Goal: Task Accomplishment & Management: Manage account settings

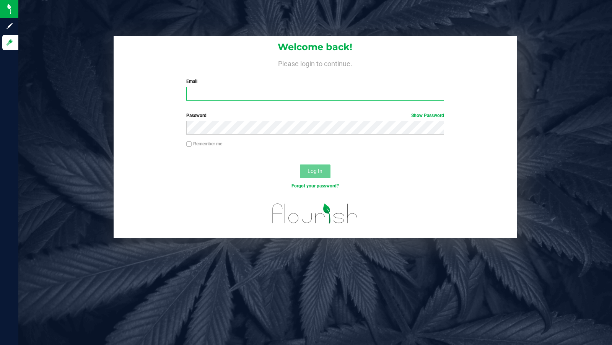
type input "[EMAIL_ADDRESS][PERSON_NAME][DOMAIN_NAME]"
click at [322, 173] on button "Log In" at bounding box center [315, 171] width 31 height 14
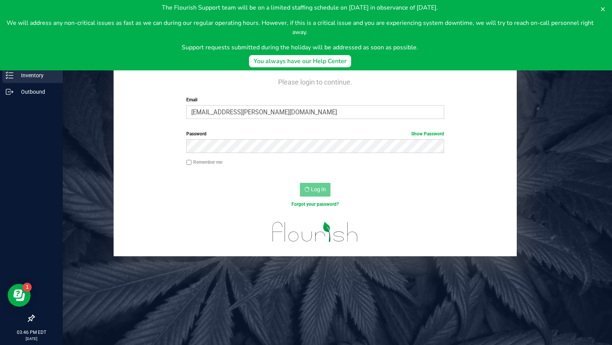
click at [13, 75] on line at bounding box center [11, 75] width 4 height 0
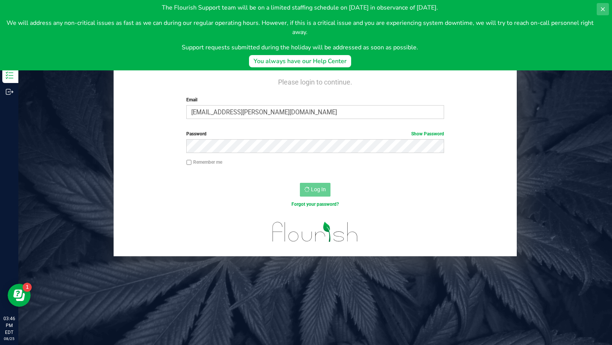
click at [604, 7] on icon at bounding box center [603, 9] width 6 height 6
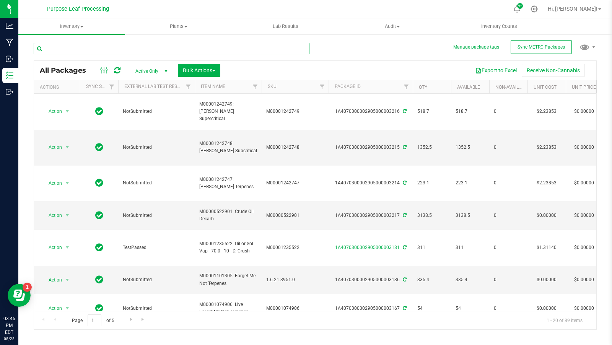
click at [185, 50] on input "text" at bounding box center [172, 48] width 276 height 11
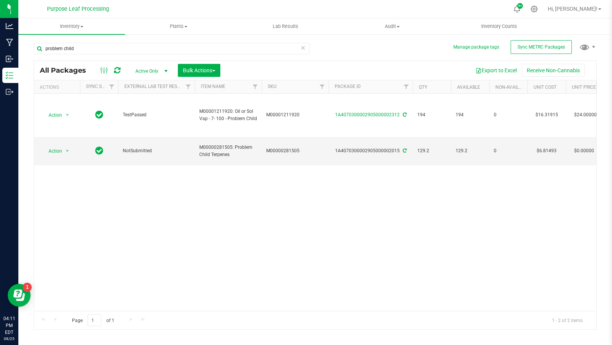
click at [202, 56] on div "problem child" at bounding box center [172, 52] width 276 height 18
click at [202, 54] on div "problem child" at bounding box center [172, 52] width 276 height 18
click at [202, 51] on input "problem child" at bounding box center [172, 48] width 276 height 11
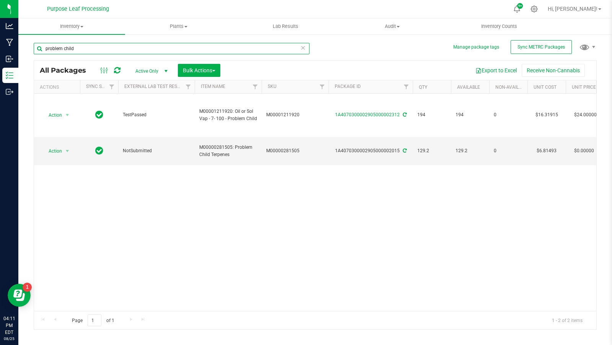
click at [202, 51] on input "problem child" at bounding box center [172, 48] width 276 height 11
type input "terpenes"
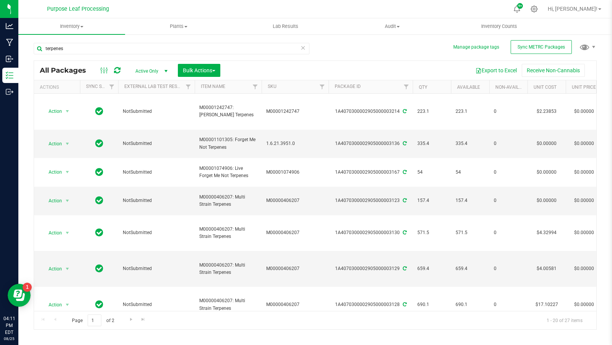
click at [431, 87] on th "Qty" at bounding box center [432, 86] width 38 height 13
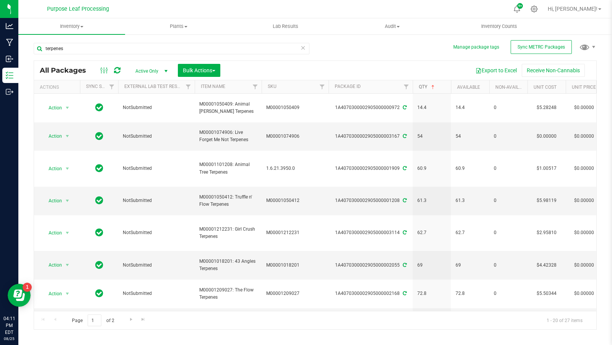
click at [428, 87] on link "Qty" at bounding box center [427, 86] width 17 height 5
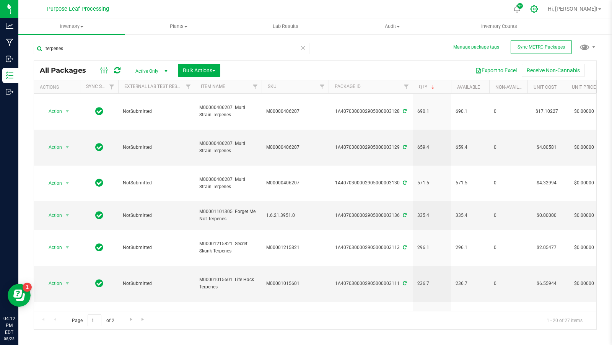
click at [544, 5] on div at bounding box center [534, 9] width 19 height 16
click at [538, 7] on icon at bounding box center [534, 9] width 8 height 8
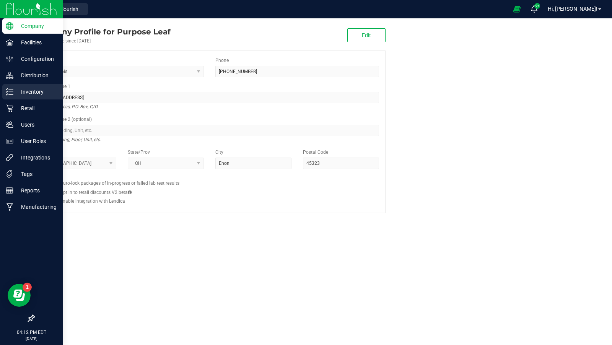
click at [29, 94] on p "Inventory" at bounding box center [36, 91] width 46 height 9
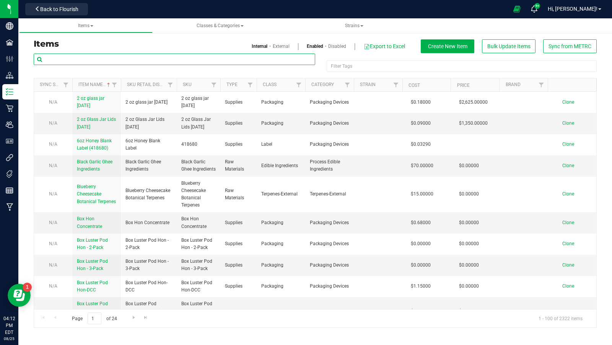
click at [286, 63] on input "text" at bounding box center [174, 59] width 281 height 11
type input "forget me not"
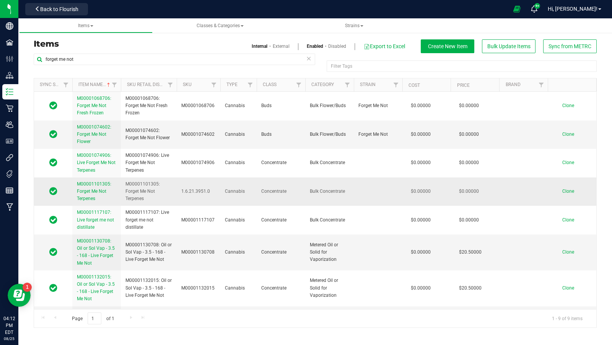
click at [93, 190] on span "M00001101305: Forget Me Not Terpenes" at bounding box center [94, 191] width 34 height 20
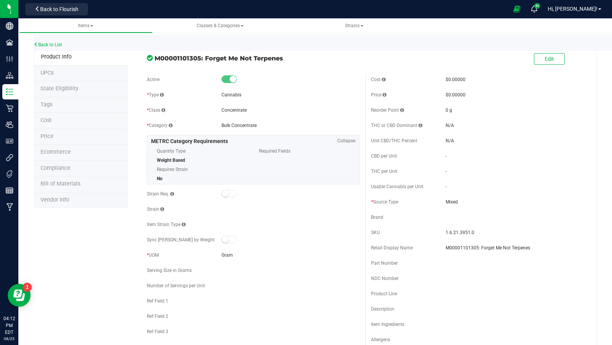
click at [559, 52] on div "Edit" at bounding box center [549, 60] width 31 height 16
click at [554, 59] on button "Edit" at bounding box center [549, 58] width 31 height 11
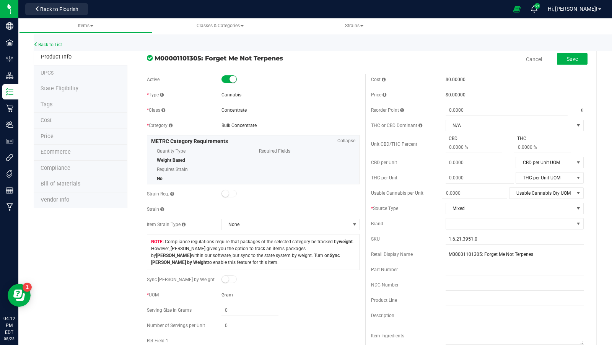
drag, startPoint x: 480, startPoint y: 253, endPoint x: 419, endPoint y: 250, distance: 61.2
click at [419, 250] on div "Retail Display Name M00001101305: Forget Me Not Terpenes" at bounding box center [477, 254] width 213 height 11
click at [484, 241] on input "1.6.21.3951.0" at bounding box center [514, 238] width 138 height 11
paste input "M00001101305"
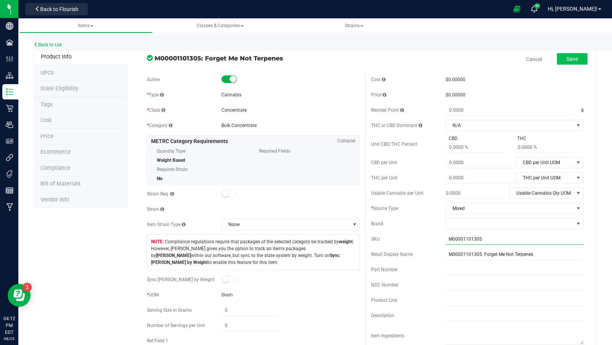
type input "M00001101305"
click at [573, 54] on button "Save" at bounding box center [572, 58] width 31 height 11
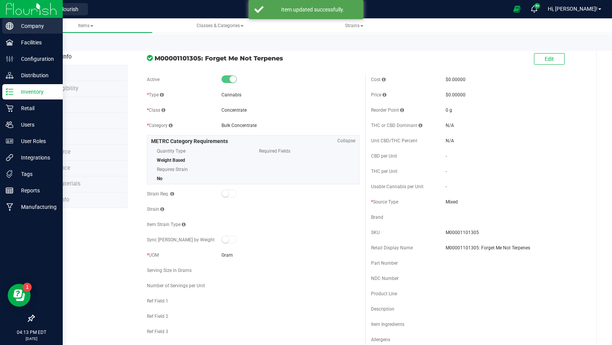
click at [13, 28] on icon at bounding box center [10, 26] width 8 height 8
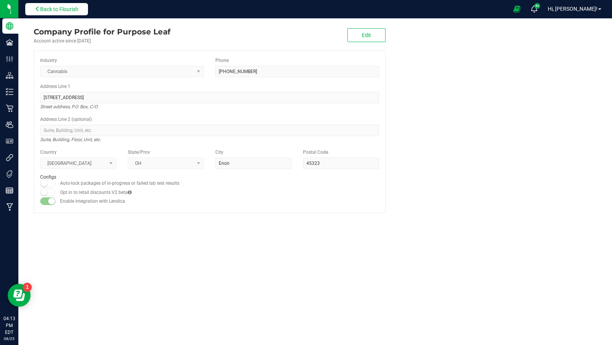
click at [71, 10] on span "Back to Flourish" at bounding box center [59, 9] width 38 height 6
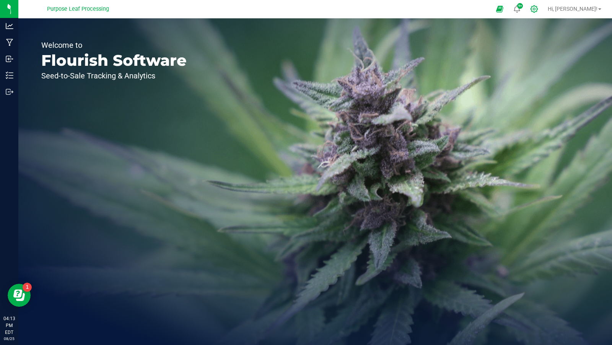
click at [538, 7] on icon at bounding box center [534, 9] width 8 height 8
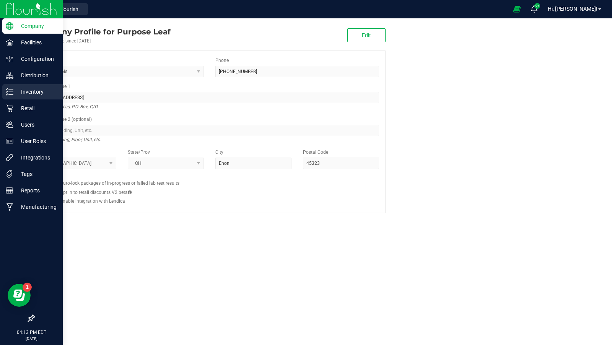
click at [29, 91] on p "Inventory" at bounding box center [36, 91] width 46 height 9
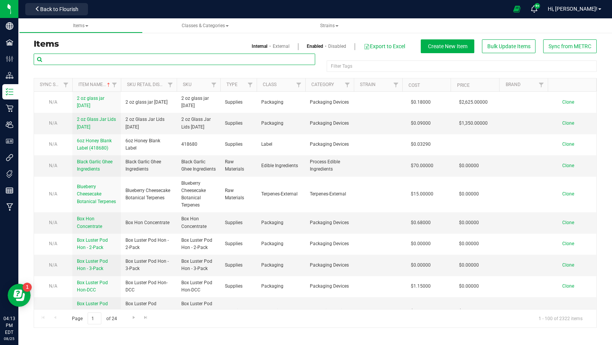
click at [148, 58] on input "text" at bounding box center [174, 59] width 281 height 11
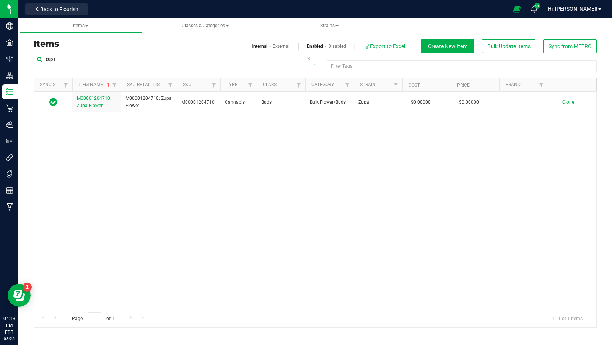
click at [130, 58] on input "zupa" at bounding box center [174, 59] width 281 height 11
type input "super star"
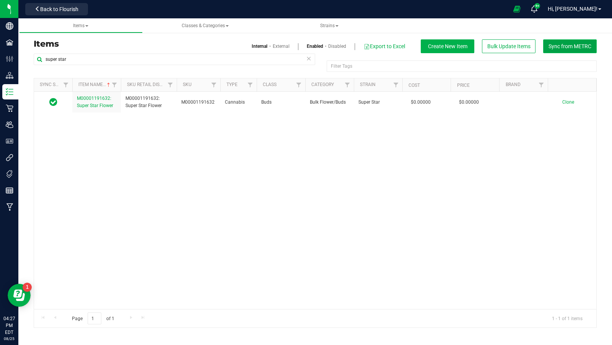
click at [564, 42] on button "Sync from METRC" at bounding box center [570, 46] width 54 height 14
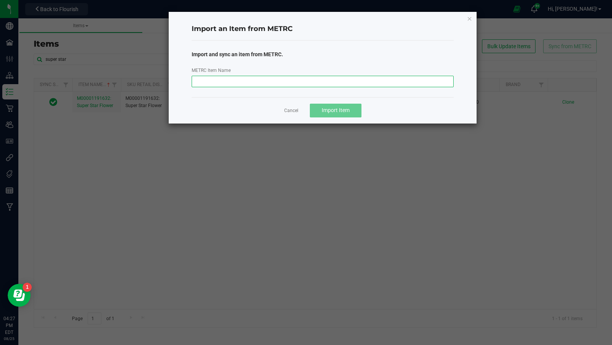
click at [267, 84] on input "METRC Item Name" at bounding box center [323, 81] width 262 height 11
paste input "M00001243459: Zupa Terpenes"
type input "M00001243459: Zupa Terpenes"
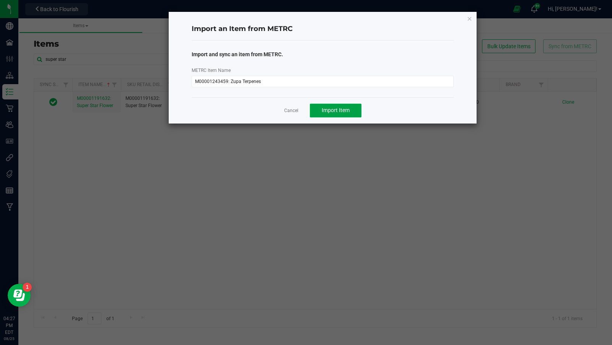
click at [323, 109] on span "Import Item" at bounding box center [336, 110] width 28 height 6
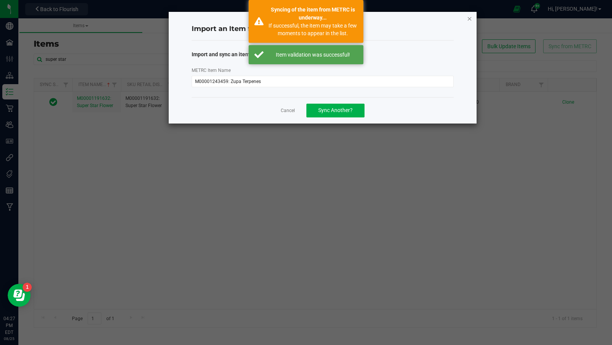
click at [470, 18] on icon "button" at bounding box center [469, 18] width 5 height 9
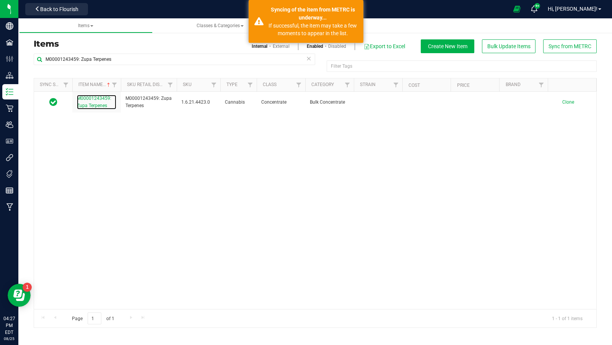
click at [101, 104] on span "M00001243459: Zupa Terpenes" at bounding box center [94, 102] width 34 height 13
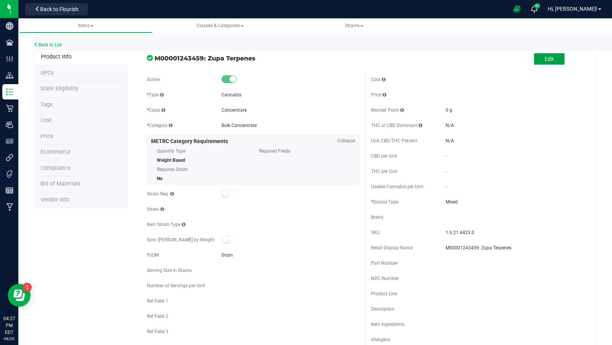
click at [546, 61] on span "Edit" at bounding box center [549, 59] width 9 height 6
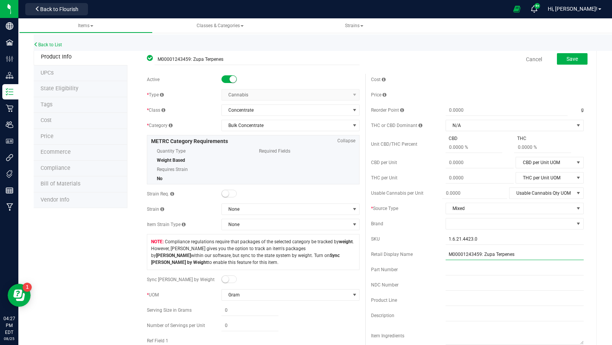
drag, startPoint x: 480, startPoint y: 251, endPoint x: 413, endPoint y: 256, distance: 67.1
click at [413, 256] on div "Retail Display Name M00001243459: Zupa Terpenes" at bounding box center [477, 254] width 213 height 11
click at [490, 238] on input "1.6.21.4423.0" at bounding box center [514, 238] width 138 height 11
click at [491, 238] on input "1.6.21.4423.0" at bounding box center [514, 238] width 138 height 11
paste input "M00001243459"
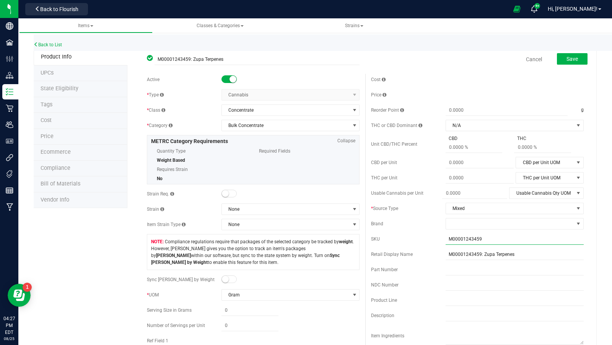
type input "M00001243459"
click at [488, 63] on div "Cancel Save" at bounding box center [477, 59] width 224 height 19
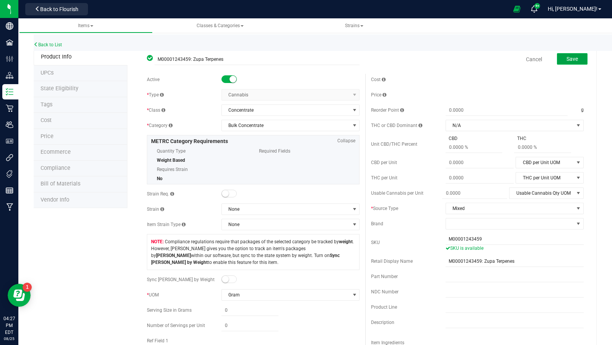
click at [575, 59] on span "Save" at bounding box center [571, 59] width 11 height 6
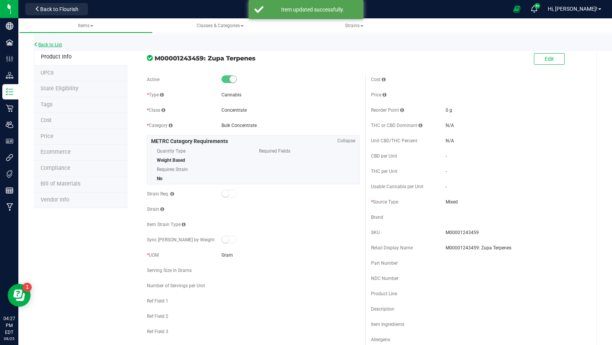
click at [40, 45] on link "Back to List" at bounding box center [48, 44] width 28 height 5
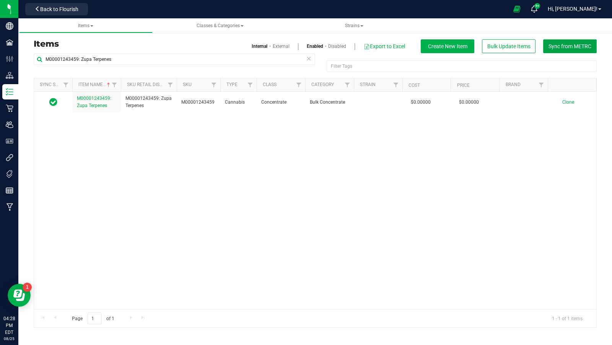
click at [565, 46] on span "Sync from METRC" at bounding box center [569, 46] width 43 height 6
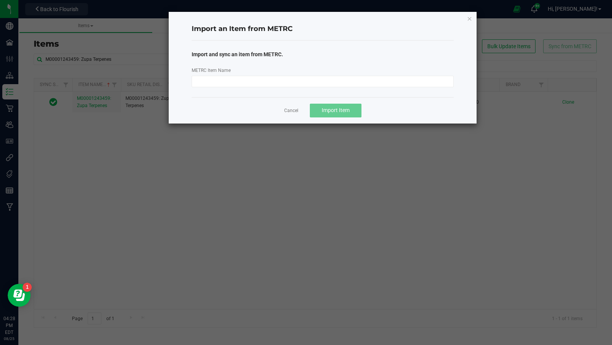
click at [285, 74] on div "METRC Item Name" at bounding box center [323, 76] width 274 height 21
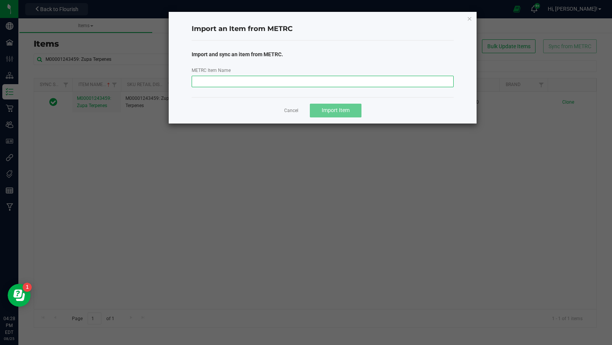
click at [285, 80] on input "METRC Item Name" at bounding box center [323, 81] width 262 height 11
paste input "M00001243460: Super Star Terpenes"
type input "M00001243460: Super Star Terpenes"
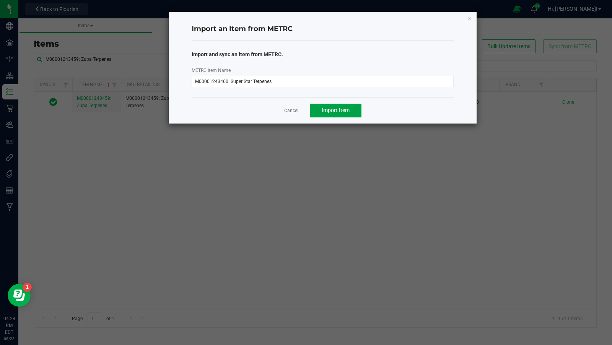
click at [329, 111] on span "Import Item" at bounding box center [336, 110] width 28 height 6
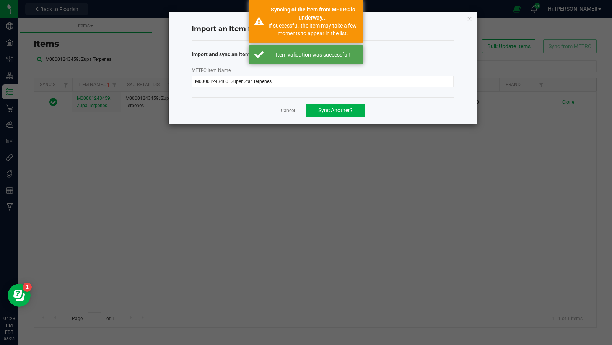
click at [480, 22] on ngb-modal-window "Import an Item from METRC Import and sync an item from METRC. METRC Item Name M…" at bounding box center [309, 172] width 618 height 345
click at [476, 22] on div "Import an Item from METRC Import and sync an item from METRC. METRC Item Name M…" at bounding box center [323, 68] width 308 height 112
click at [473, 21] on div "Import an Item from METRC Import and sync an item from METRC. METRC Item Name M…" at bounding box center [323, 68] width 308 height 112
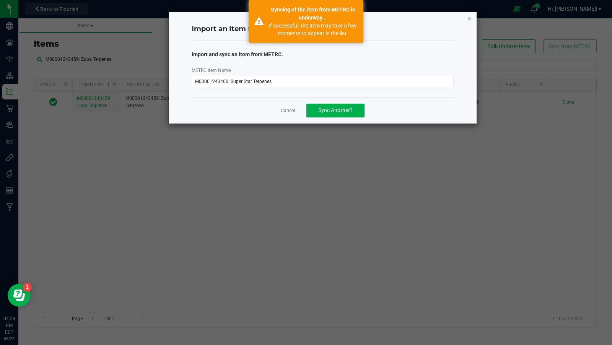
click at [469, 20] on icon "button" at bounding box center [469, 18] width 5 height 9
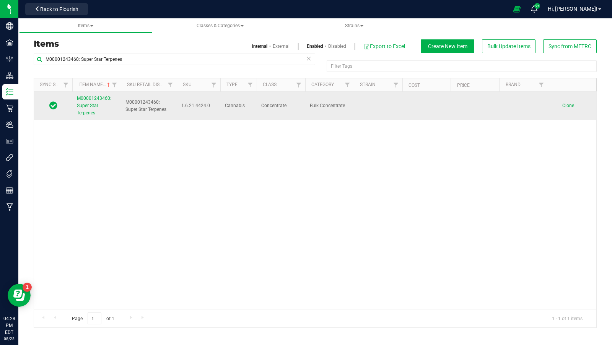
click at [91, 104] on span "M00001243460: Super Star Terpenes" at bounding box center [94, 106] width 34 height 20
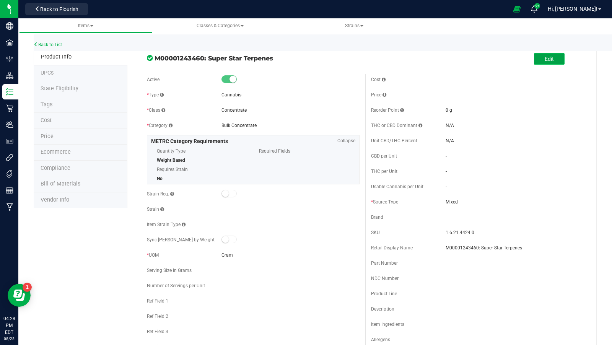
click at [541, 60] on button "Edit" at bounding box center [549, 58] width 31 height 11
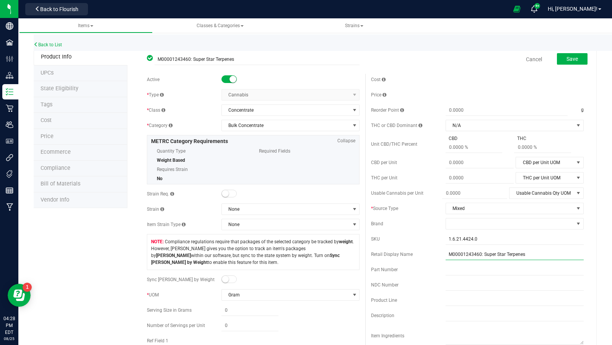
drag, startPoint x: 480, startPoint y: 254, endPoint x: 411, endPoint y: 243, distance: 70.1
click at [411, 243] on div "Cost Price Reorder Point g THC or CBD Dominant" at bounding box center [477, 225] width 224 height 302
click at [481, 238] on input "1.6.21.4424.0" at bounding box center [514, 238] width 138 height 11
paste input "M0000124346"
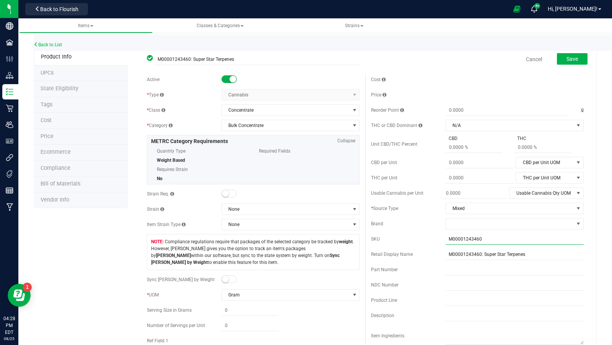
type input "M00001243460"
click at [446, 82] on div "Cost" at bounding box center [477, 79] width 213 height 11
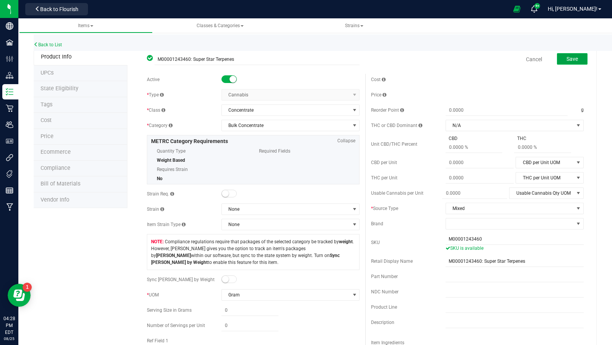
click at [567, 58] on span "Save" at bounding box center [571, 59] width 11 height 6
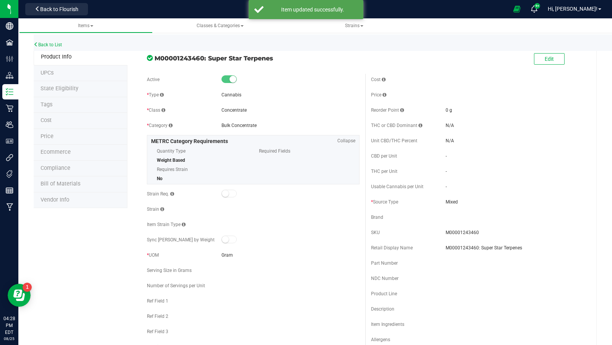
click at [61, 41] on div "Back to List" at bounding box center [340, 42] width 612 height 16
click at [59, 42] on link "Back to List" at bounding box center [48, 44] width 28 height 5
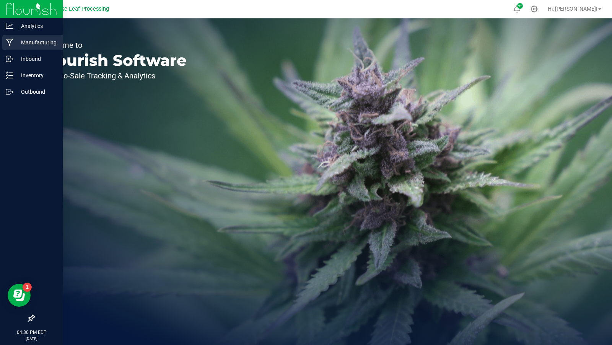
click at [10, 38] on div "Manufacturing" at bounding box center [32, 42] width 60 height 15
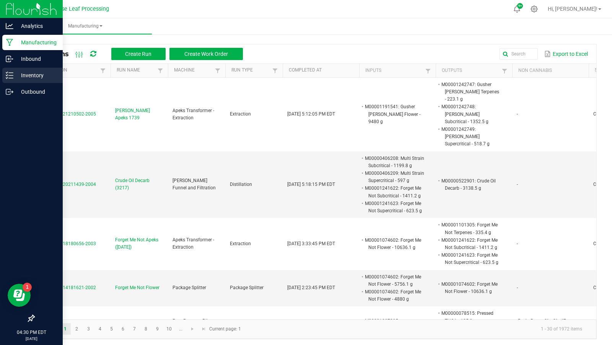
click at [15, 78] on p "Inventory" at bounding box center [36, 75] width 46 height 9
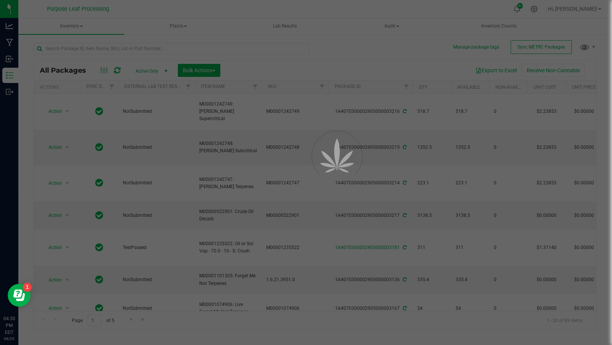
click at [100, 52] on div at bounding box center [306, 172] width 612 height 345
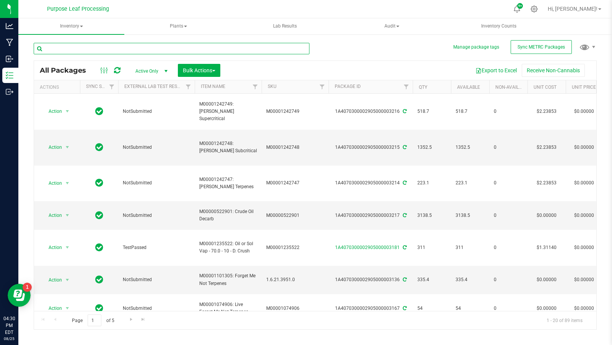
click at [102, 49] on input "text" at bounding box center [172, 48] width 276 height 11
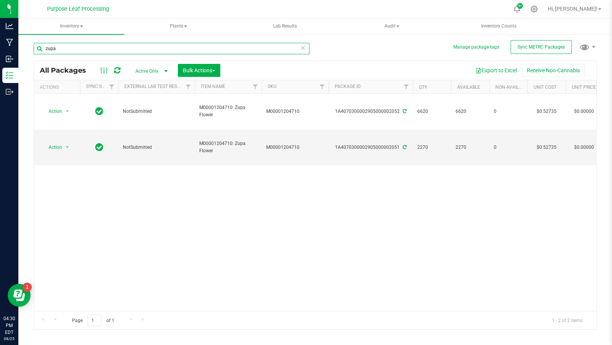
click at [145, 47] on input "zupa" at bounding box center [172, 48] width 276 height 11
type input "u"
type input "super star"
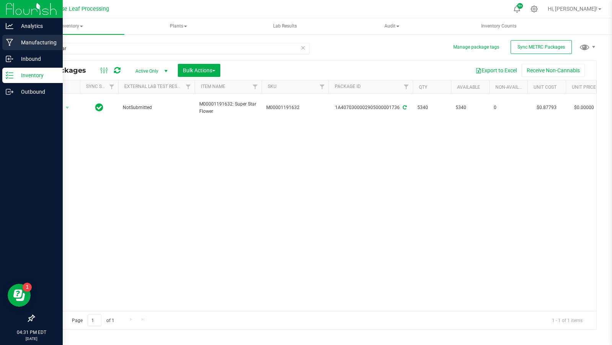
click at [26, 49] on div "Manufacturing" at bounding box center [32, 42] width 60 height 15
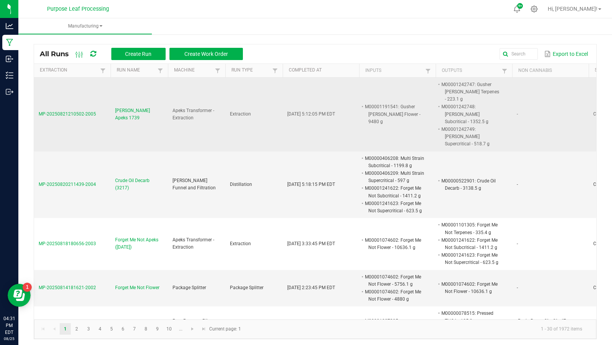
click at [72, 111] on span "MP-20250821210502-2005" at bounding box center [67, 113] width 57 height 5
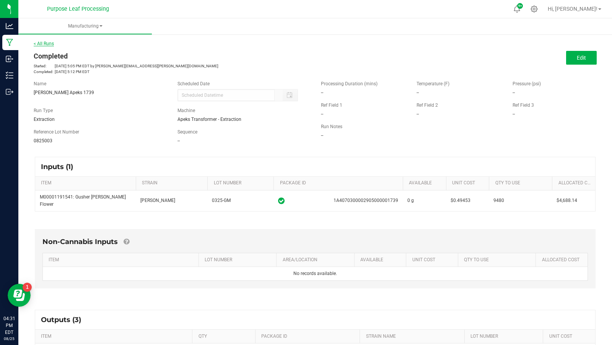
click at [42, 42] on link "< All Runs" at bounding box center [44, 43] width 20 height 5
